Goal: Find specific page/section: Find specific page/section

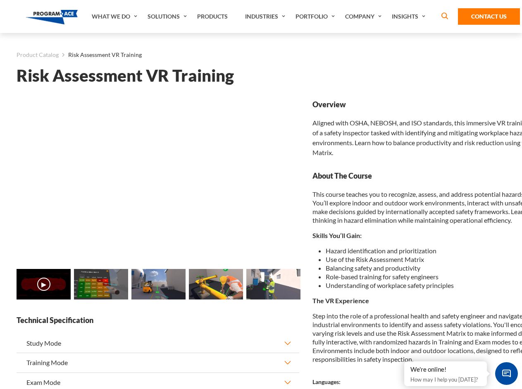
click at [168, 17] on link "Solutions" at bounding box center [168, 16] width 50 height 33
click at [0, 0] on div "AI & Computer Vision Solutions Computer Vision Quality Control AI tools for fas…" at bounding box center [0, 0] width 0 height 0
click at [0, 0] on div "AI & Computer Vision Solutions Virtual Training Solutions Virtual Tour Solution…" at bounding box center [0, 0] width 0 height 0
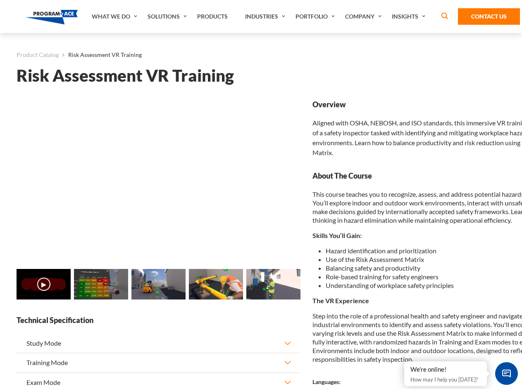
click at [0, 0] on div "AI & Computer Vision Solutions Virtual Training Solutions Virtual Tour Solution…" at bounding box center [0, 0] width 0 height 0
click at [0, 0] on div "AI & Computer Vision Solutions Computer Vision Quality Control AI tools for fas…" at bounding box center [0, 0] width 0 height 0
